Goal: Task Accomplishment & Management: Manage account settings

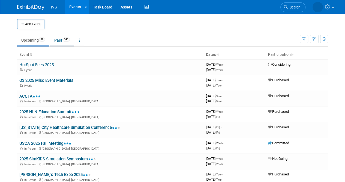
click at [62, 41] on link "Past 240" at bounding box center [62, 40] width 24 height 10
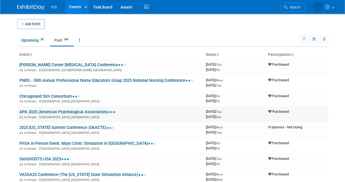
click at [31, 111] on link "APA 2025 (American Psychological Association)" at bounding box center [67, 111] width 96 height 5
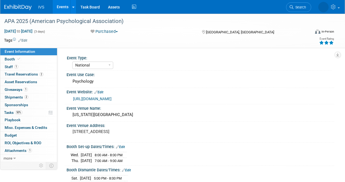
select select "National"
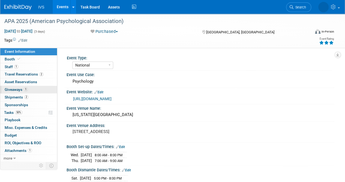
click at [10, 89] on span "Giveaways 1" at bounding box center [16, 89] width 23 height 4
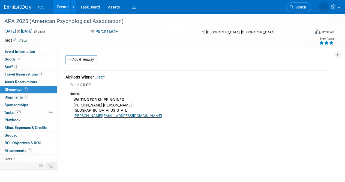
click at [104, 75] on link "Edit" at bounding box center [99, 77] width 9 height 4
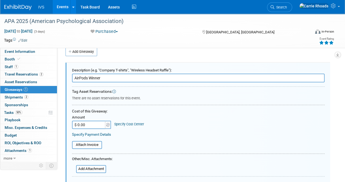
click at [87, 123] on input "$ 0.00" at bounding box center [89, 124] width 34 height 8
type input "$ 126.14"
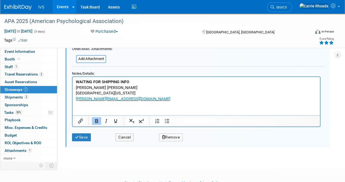
scroll to position [141, 0]
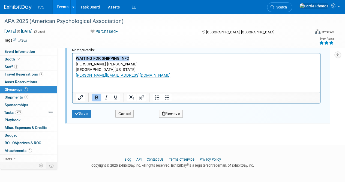
drag, startPoint x: 139, startPoint y: 59, endPoint x: 68, endPoint y: 56, distance: 71.8
click at [73, 56] on html "WAITING FOR SHIPPING INFO David Pascale Hague University of Kentucky david@clar…" at bounding box center [197, 65] width 248 height 25
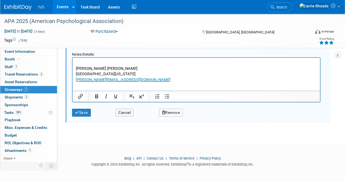
scroll to position [136, 0]
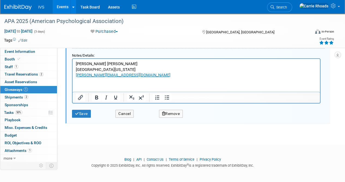
click at [84, 107] on div "Save" at bounding box center [89, 111] width 43 height 11
click at [85, 112] on button "Save" at bounding box center [81, 113] width 19 height 8
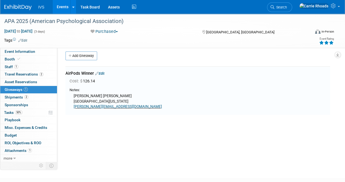
scroll to position [0, 0]
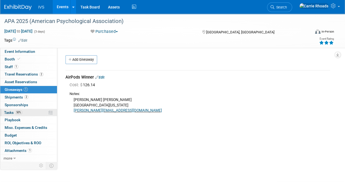
click at [6, 113] on span "Tasks 50%" at bounding box center [13, 112] width 18 height 4
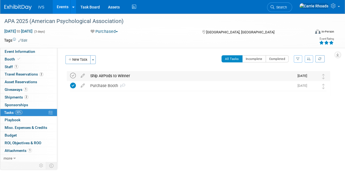
click at [71, 75] on icon at bounding box center [73, 76] width 6 height 6
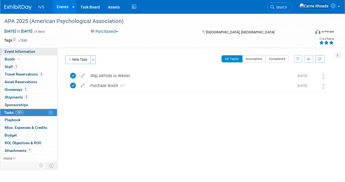
click at [14, 52] on span "Event Information" at bounding box center [20, 51] width 31 height 4
select select "National"
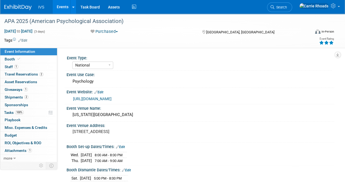
click at [16, 5] on img at bounding box center [17, 7] width 27 height 5
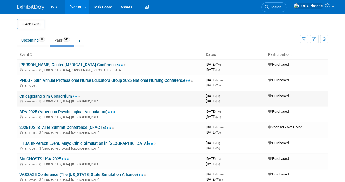
click at [34, 92] on td "Chicagoland Sim Consortium In-Person Maywood, IL" at bounding box center [110, 99] width 187 height 16
click at [32, 98] on td "Chicagoland Sim Consortium In-Person Maywood, IL" at bounding box center [110, 99] width 187 height 16
click at [41, 94] on link "Chicagoland Sim Consortium" at bounding box center [49, 96] width 61 height 5
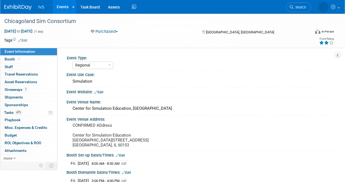
select select "Regional"
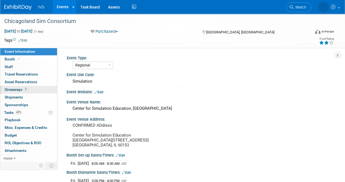
click at [13, 88] on span "Giveaways 1" at bounding box center [16, 89] width 23 height 4
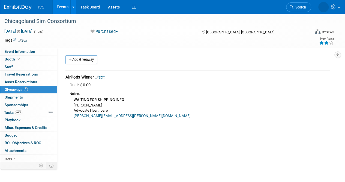
click at [105, 77] on link "Edit" at bounding box center [99, 77] width 9 height 4
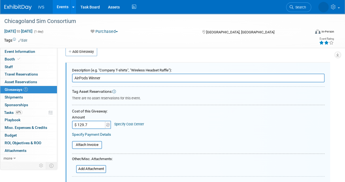
type input "$ 129.71"
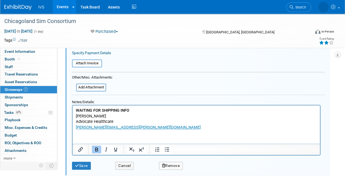
scroll to position [90, 0]
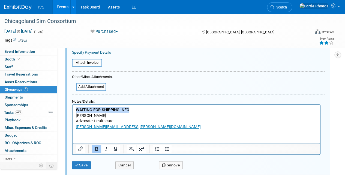
drag, startPoint x: 137, startPoint y: 109, endPoint x: 145, endPoint y: 210, distance: 102.1
click at [73, 110] on html "WAITING FOR SHIPPING INFO Vada Wiley Advocate Healthcare vada.wiley@aah.org" at bounding box center [197, 116] width 248 height 25
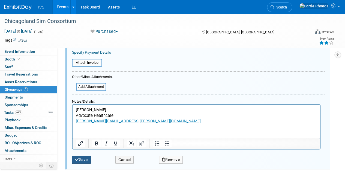
click at [87, 159] on button "Save" at bounding box center [81, 159] width 19 height 8
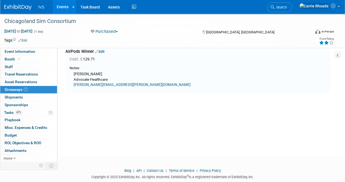
scroll to position [8, 0]
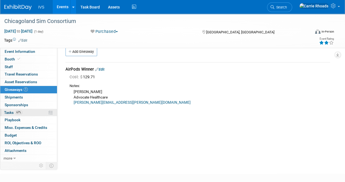
click at [8, 112] on span "Tasks 67%" at bounding box center [13, 112] width 18 height 4
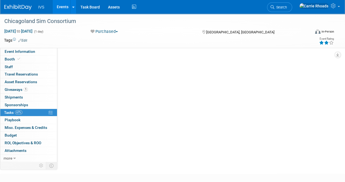
scroll to position [0, 0]
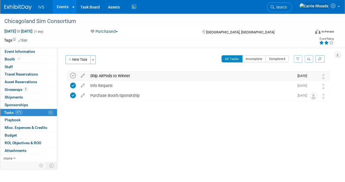
click at [74, 76] on icon at bounding box center [73, 76] width 6 height 6
click at [19, 6] on img at bounding box center [17, 7] width 27 height 5
